Goal: Task Accomplishment & Management: Manage account settings

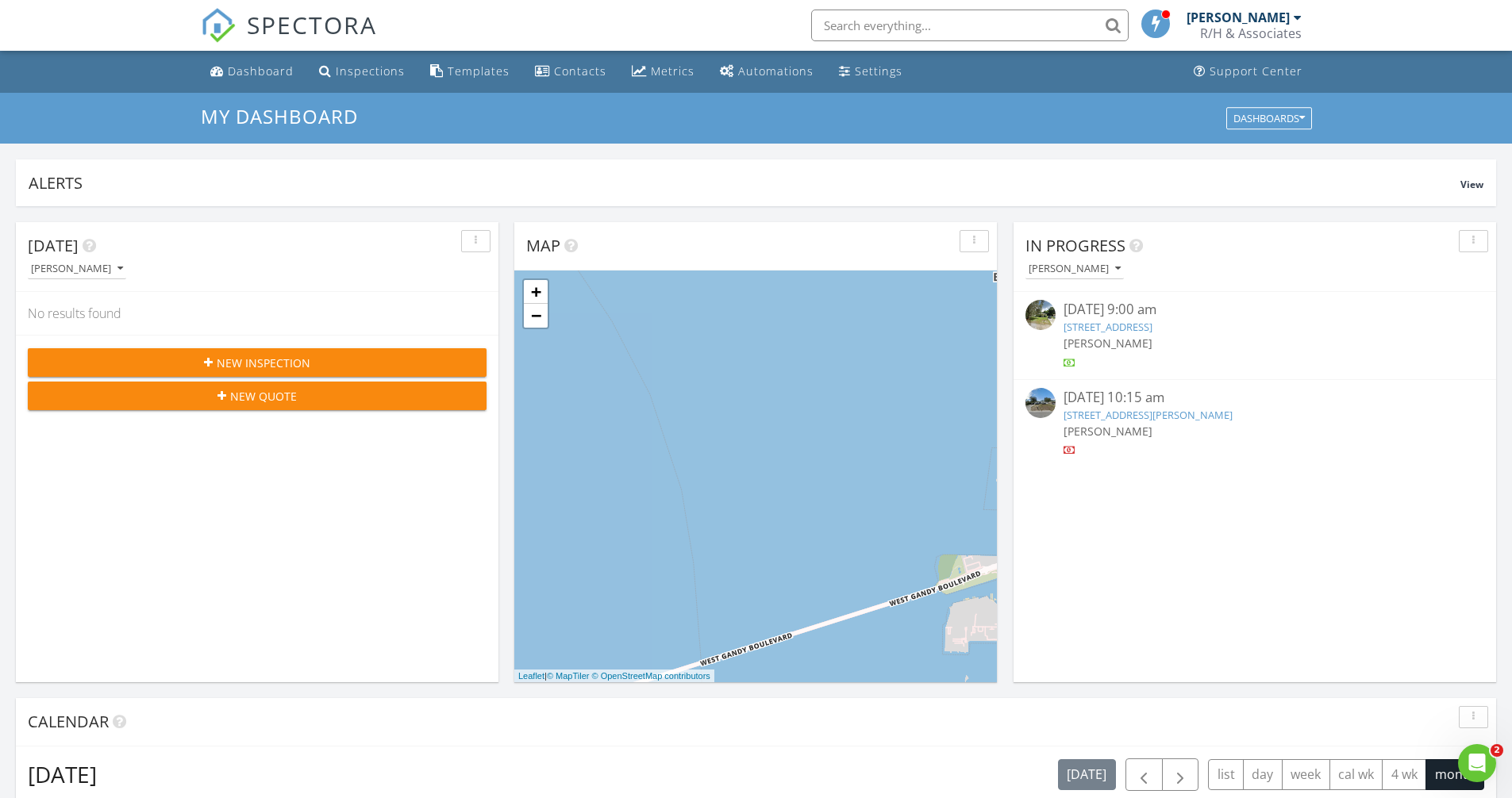
click at [1116, 401] on div "[DATE] 10:15 am" at bounding box center [1254, 398] width 383 height 20
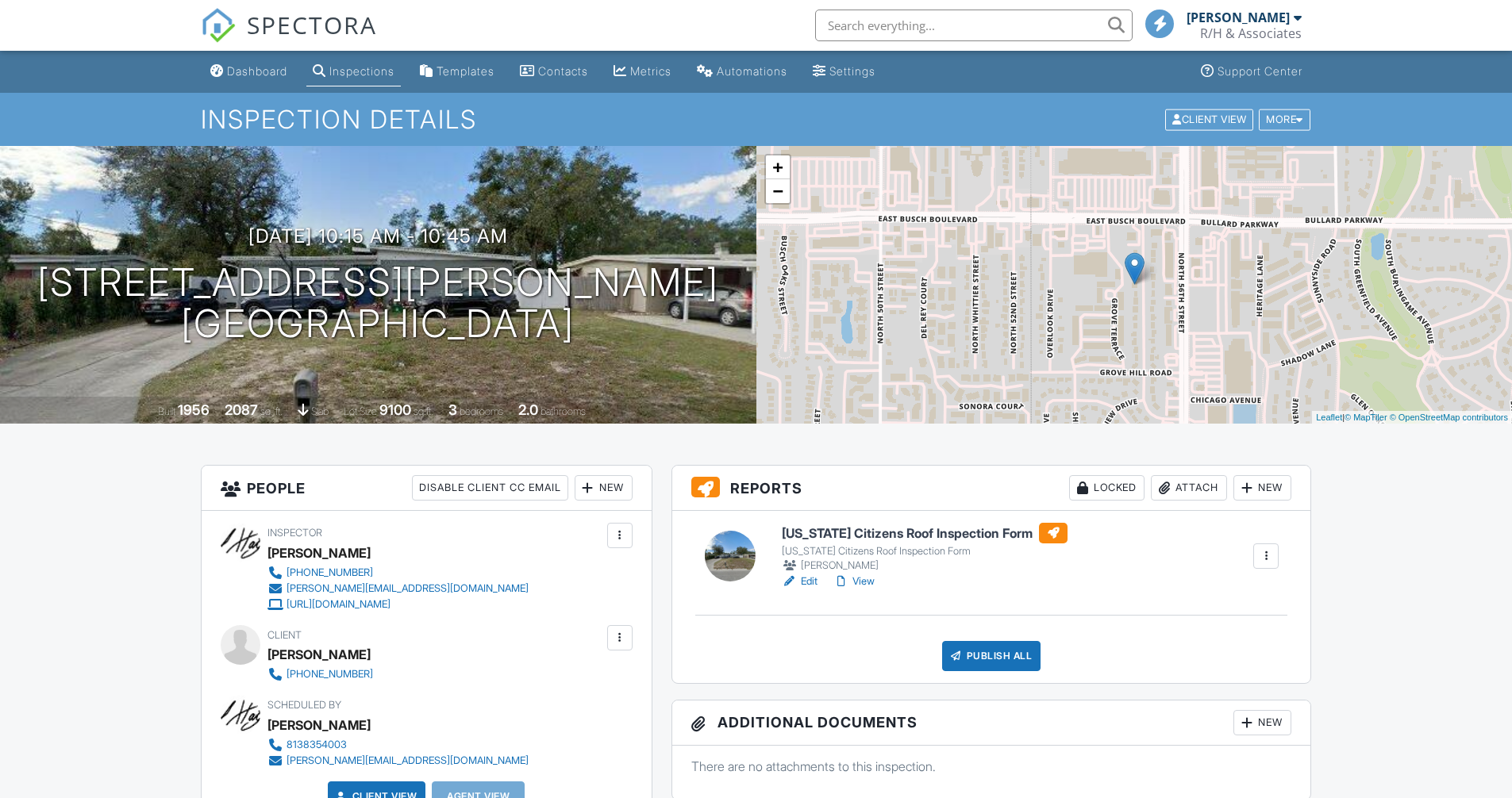
click at [814, 580] on link "Edit" at bounding box center [799, 581] width 36 height 16
